Goal: Information Seeking & Learning: Learn about a topic

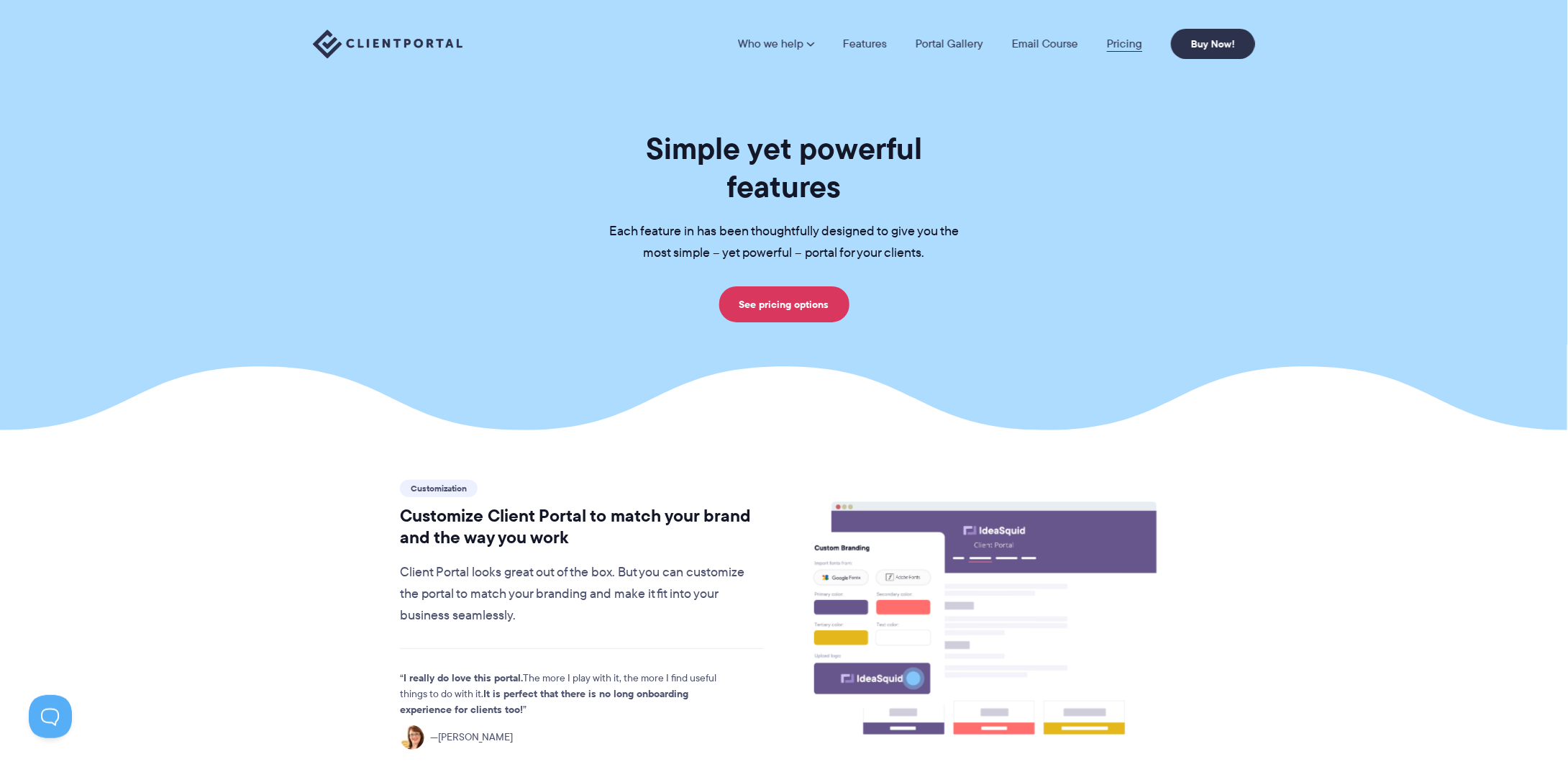
click at [1123, 42] on link "Pricing" at bounding box center [1124, 44] width 35 height 12
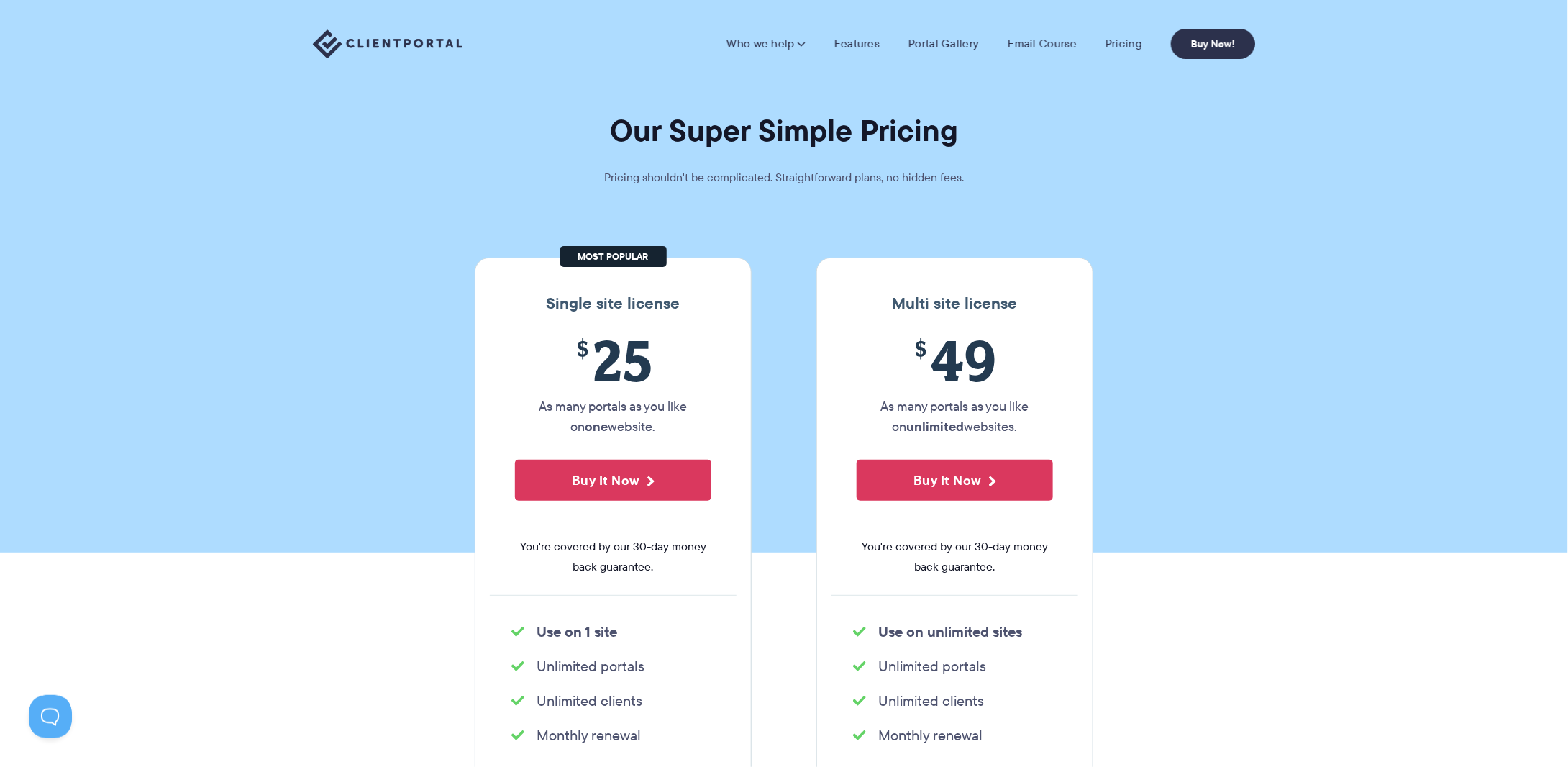
click at [866, 43] on link "Features" at bounding box center [856, 44] width 45 height 15
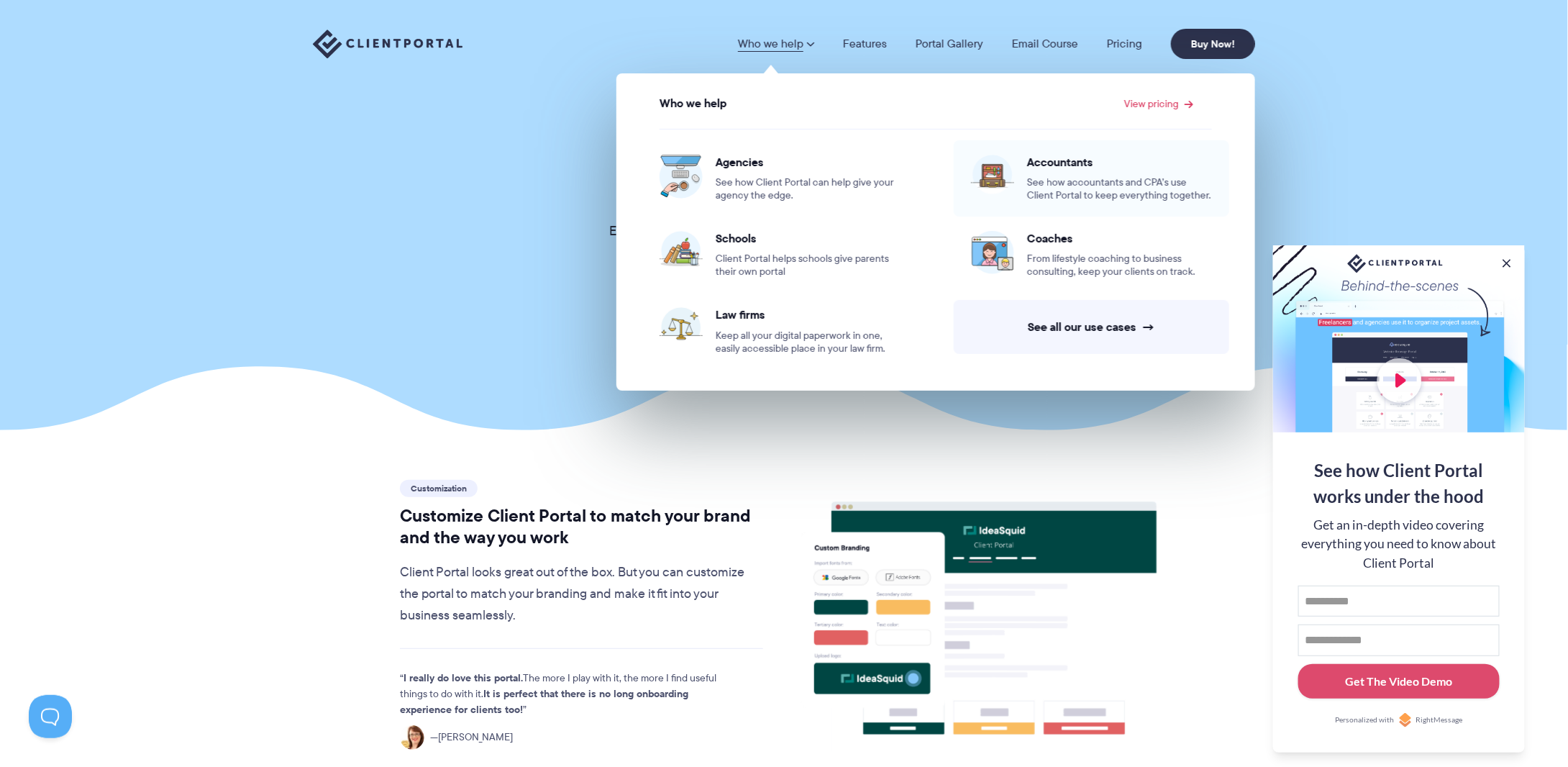
click at [1064, 185] on span "See how accountants and CPA’s use Client Portal to keep everything together." at bounding box center [1120, 189] width 185 height 26
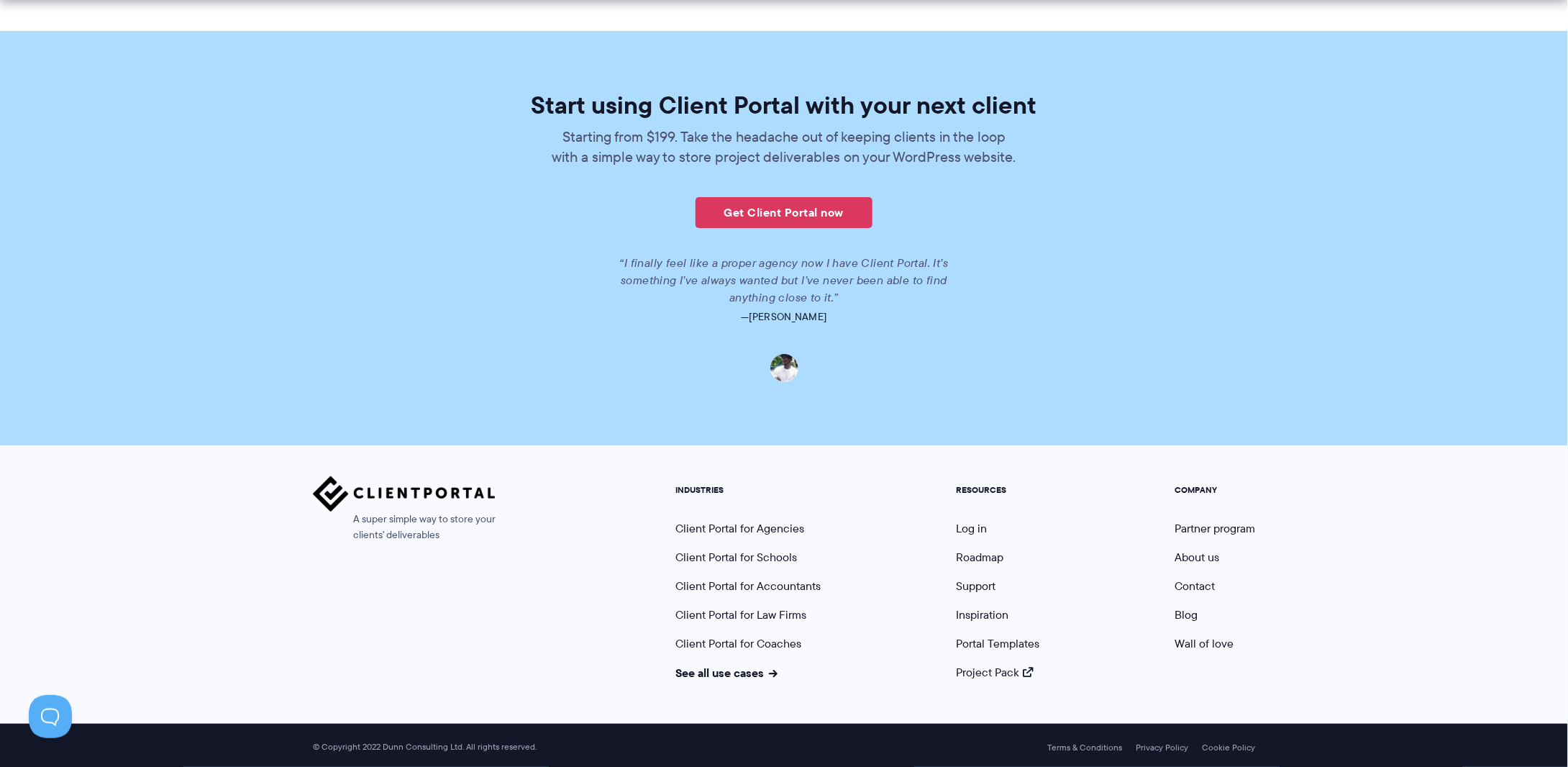
scroll to position [3117, 0]
click at [989, 646] on link "Portal Templates" at bounding box center [998, 644] width 83 height 17
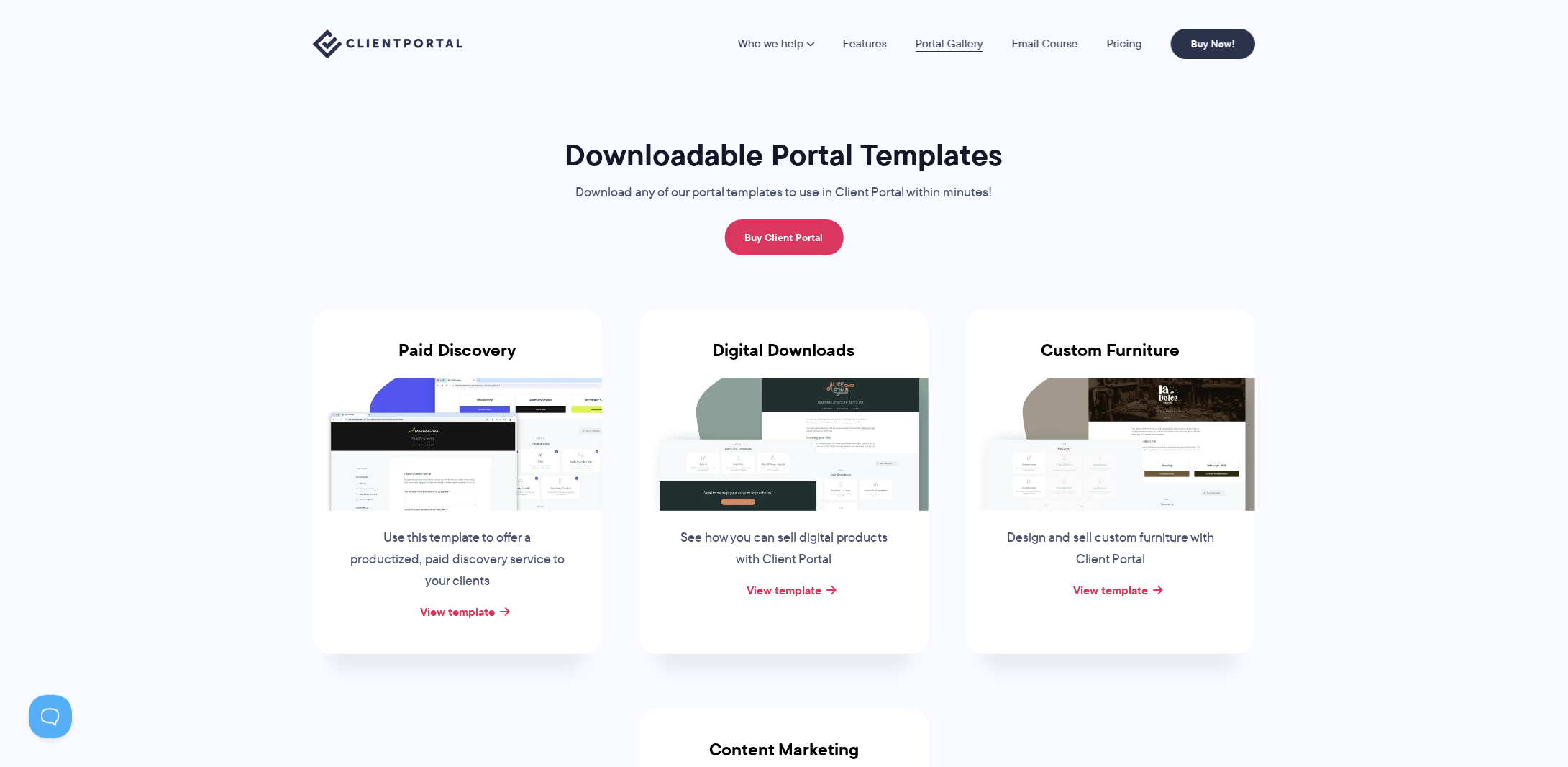
click at [964, 42] on link "Portal Gallery" at bounding box center [950, 44] width 68 height 12
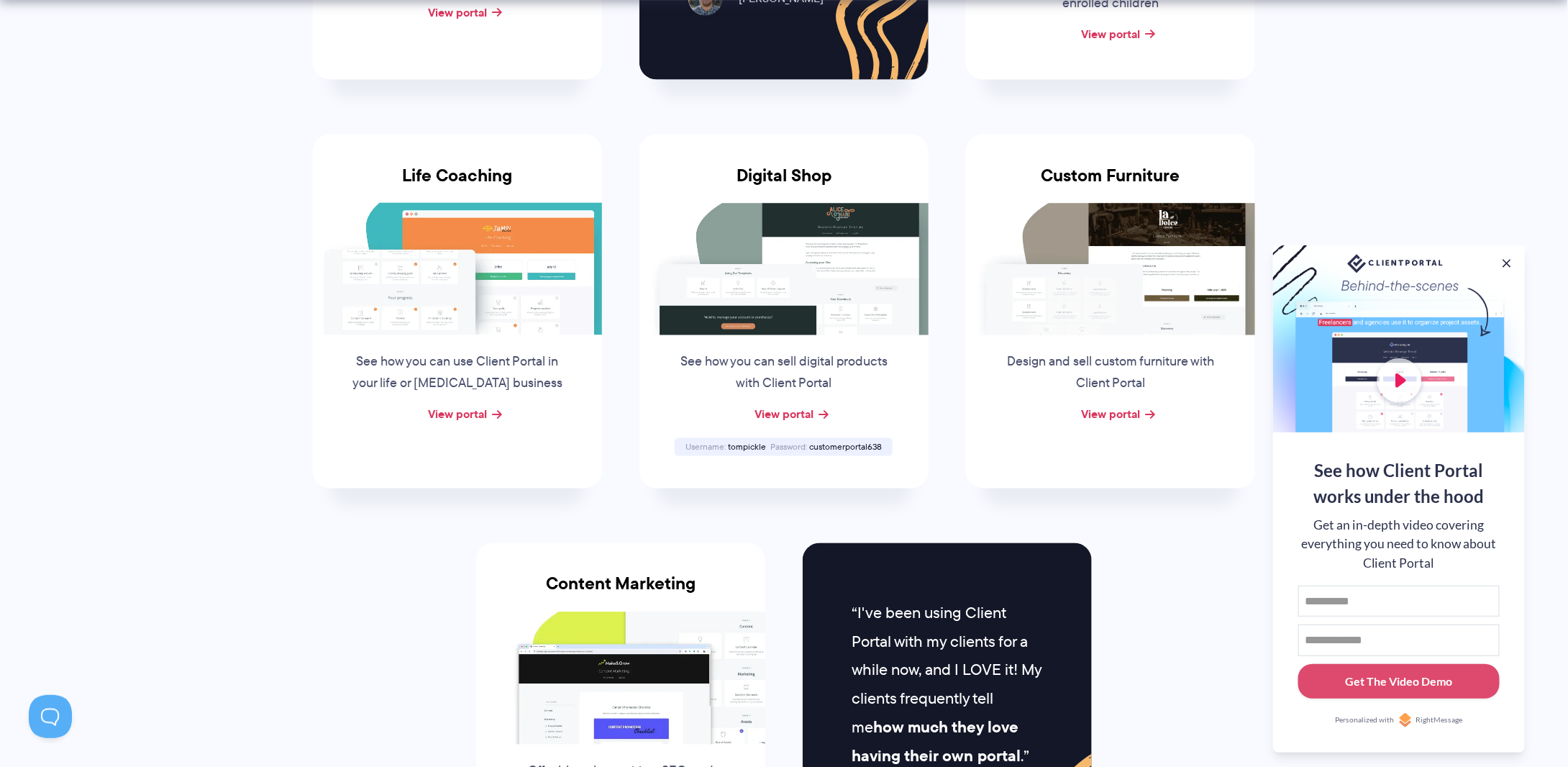
scroll to position [1367, 0]
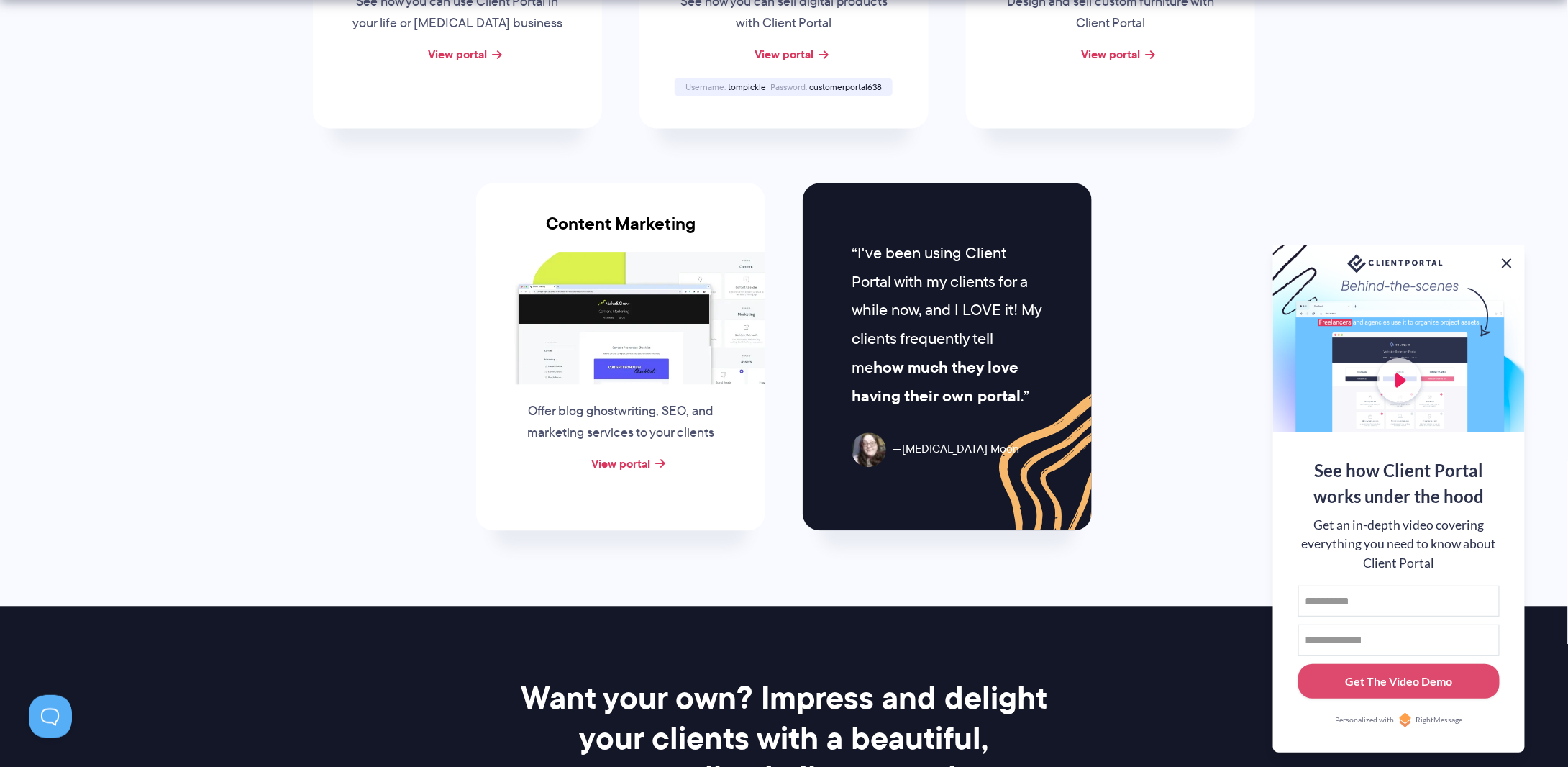
click at [1509, 268] on button at bounding box center [1507, 263] width 17 height 17
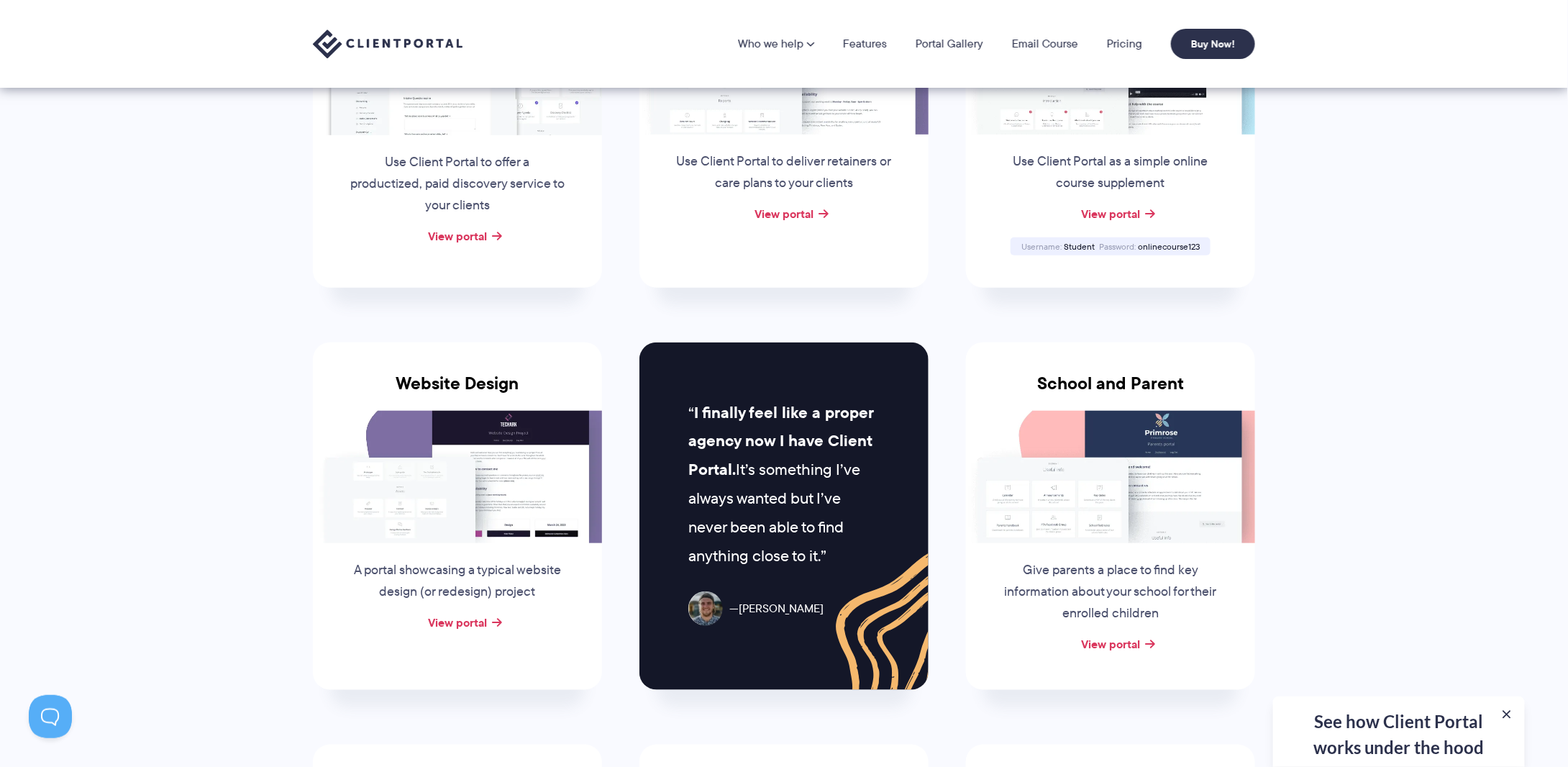
scroll to position [0, 0]
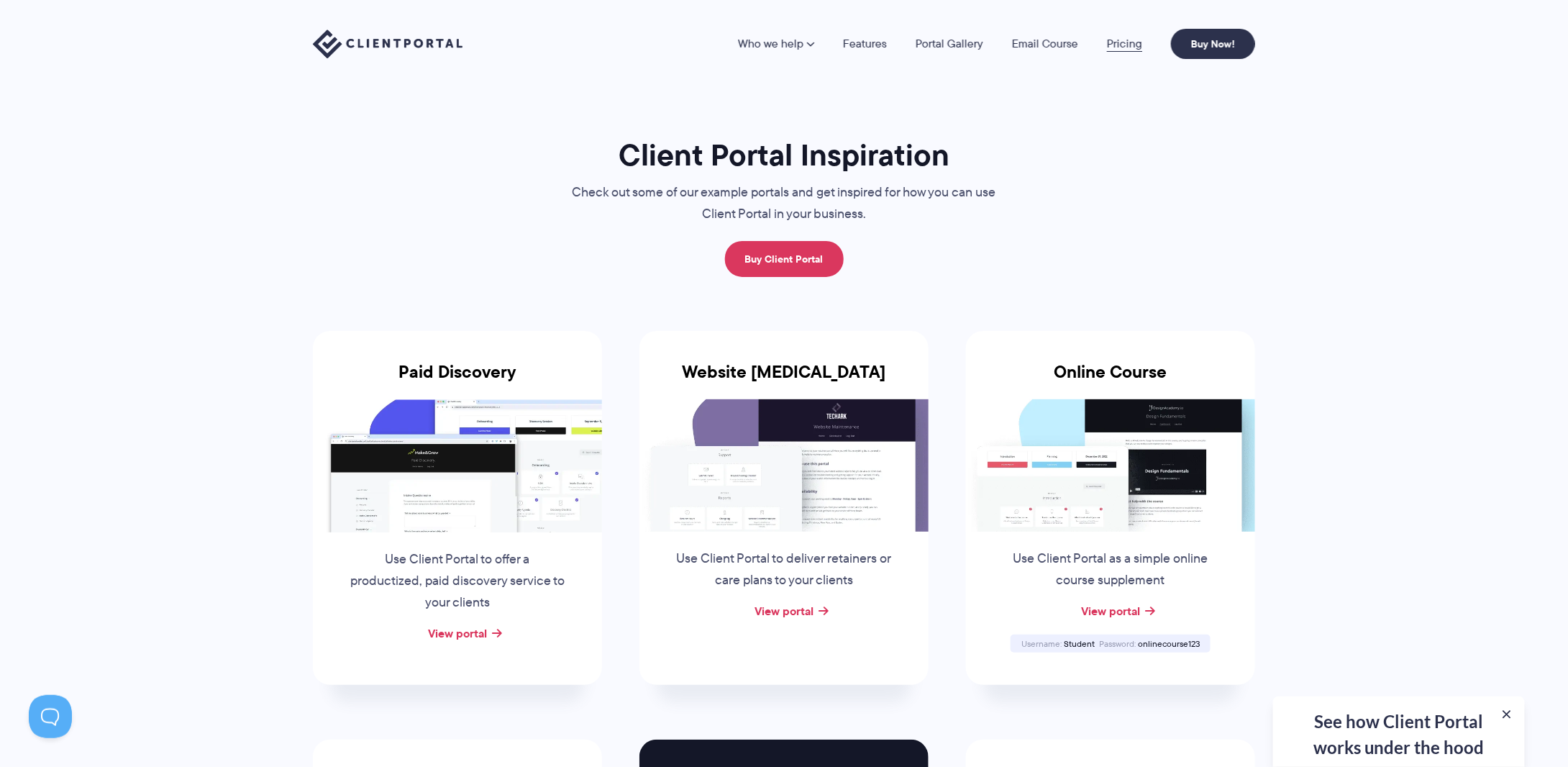
click at [1132, 51] on nav "Who we help Who we help View pricing Agencies See how Client Portal can help gi…" at bounding box center [997, 43] width 517 height 30
click at [1130, 47] on link "Pricing" at bounding box center [1124, 44] width 35 height 12
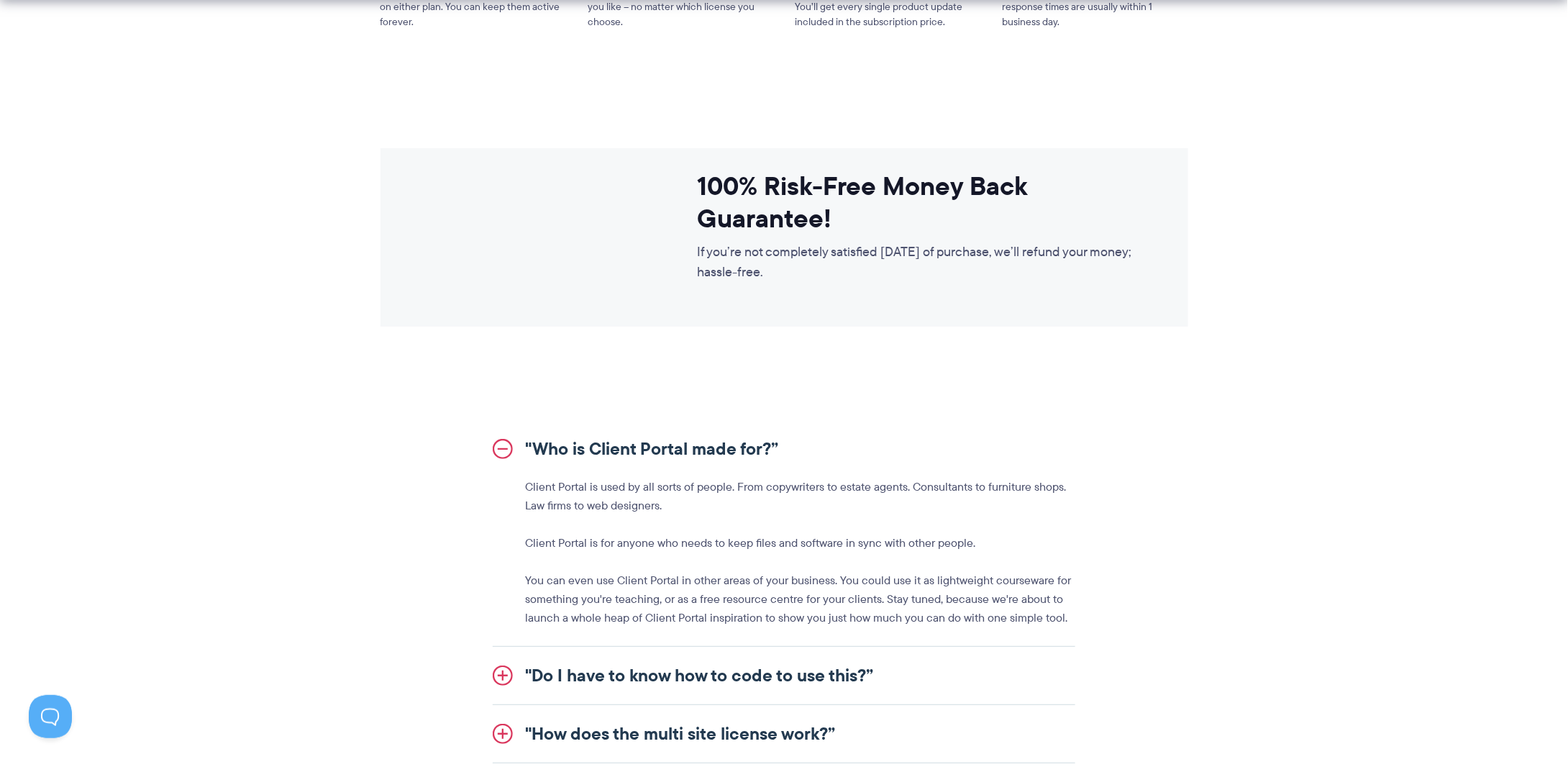
scroll to position [1295, 0]
